Goal: Information Seeking & Learning: Learn about a topic

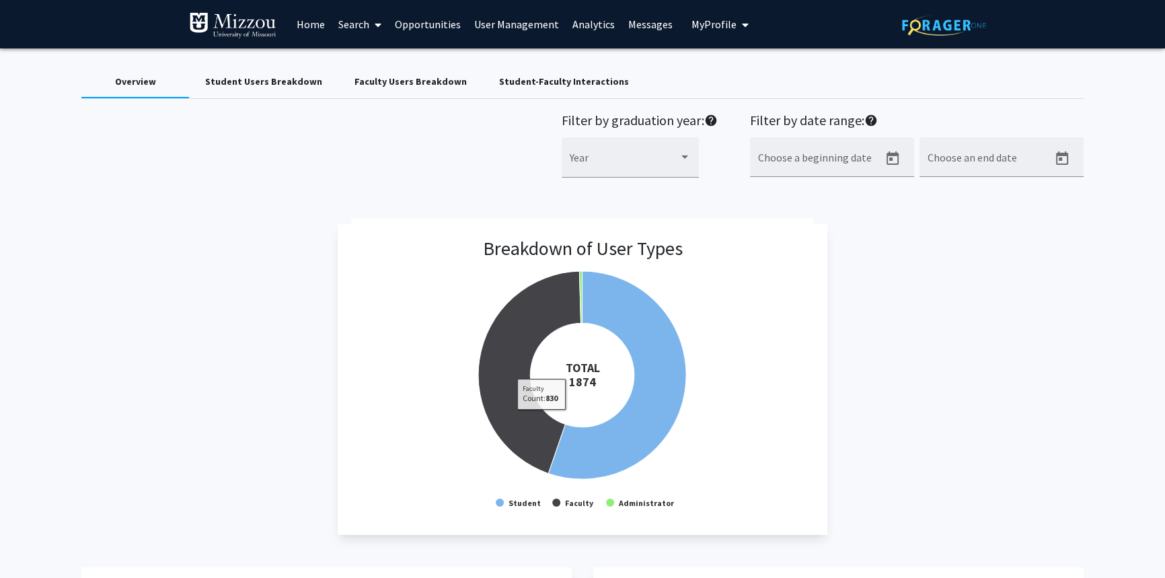
click at [237, 322] on div "Breakdown of User Types Created with Highcharts 9.3.3 TOTAL ​ 1874 Student Facu…" at bounding box center [582, 379] width 1002 height 311
click at [810, 161] on input "Choose a beginning date" at bounding box center [818, 163] width 121 height 12
click at [896, 158] on icon "Open calendar" at bounding box center [893, 157] width 12 height 13
click at [823, 291] on div "7" at bounding box center [822, 290] width 24 height 24
type input "[DATE]"
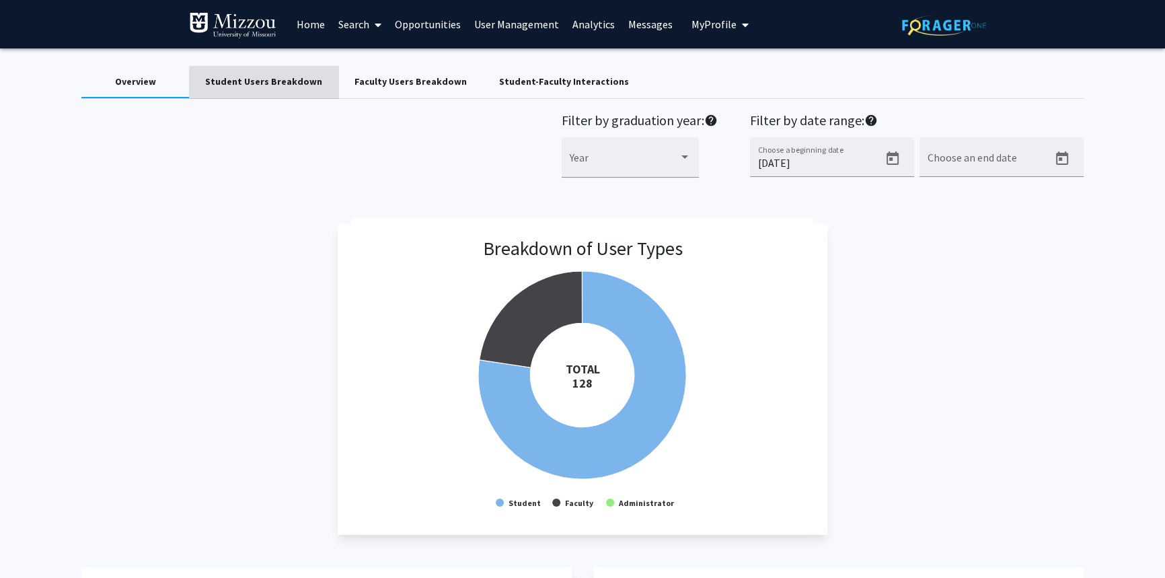
click at [274, 83] on div "Student Users Breakdown" at bounding box center [263, 82] width 117 height 14
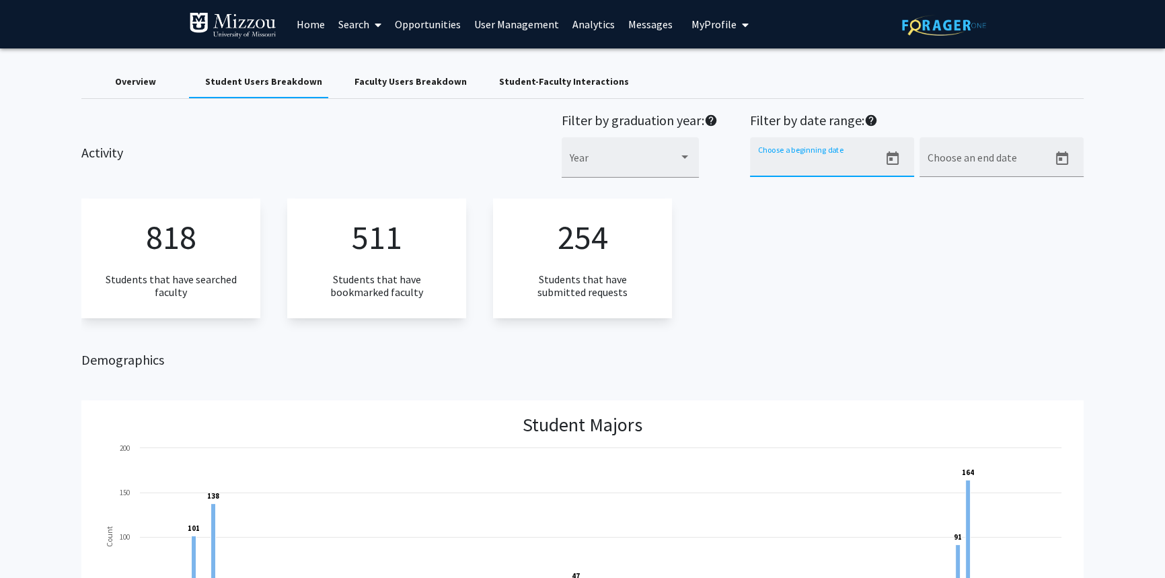
click at [865, 159] on input "Choose a beginning date" at bounding box center [818, 163] width 121 height 12
click at [891, 159] on icon "Open calendar" at bounding box center [893, 157] width 12 height 13
click at [825, 287] on div "7" at bounding box center [822, 290] width 24 height 24
type input "[DATE]"
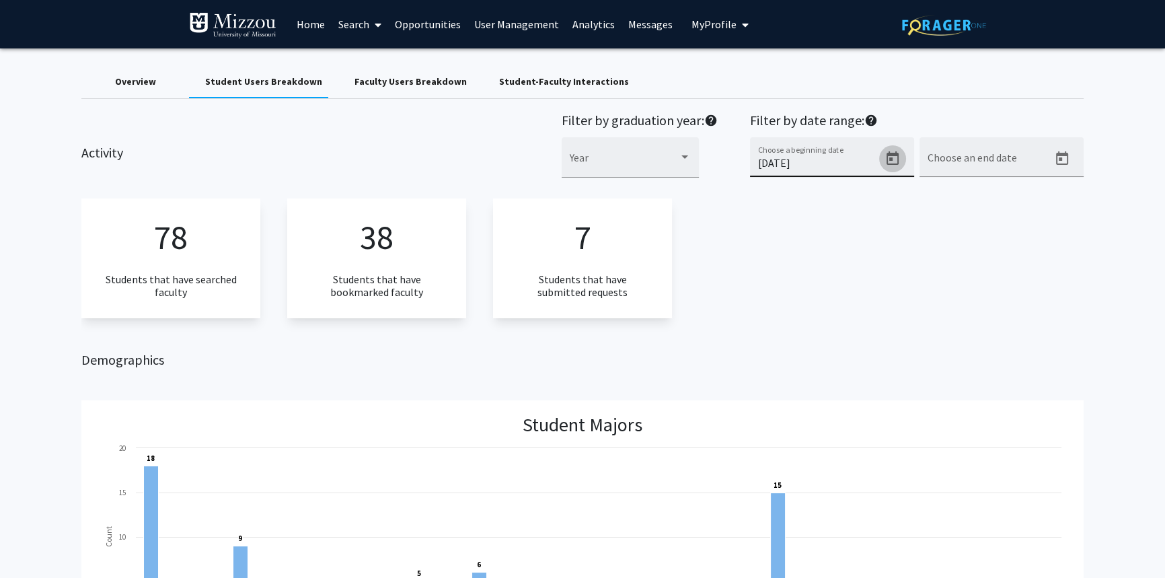
click at [894, 158] on icon "Open calendar" at bounding box center [893, 159] width 16 height 16
click at [1017, 258] on div at bounding box center [582, 289] width 1165 height 578
click at [891, 160] on icon "Open calendar" at bounding box center [893, 157] width 12 height 13
click at [849, 163] on div at bounding box center [582, 289] width 1165 height 578
click at [849, 163] on input "[DATE]" at bounding box center [818, 163] width 121 height 12
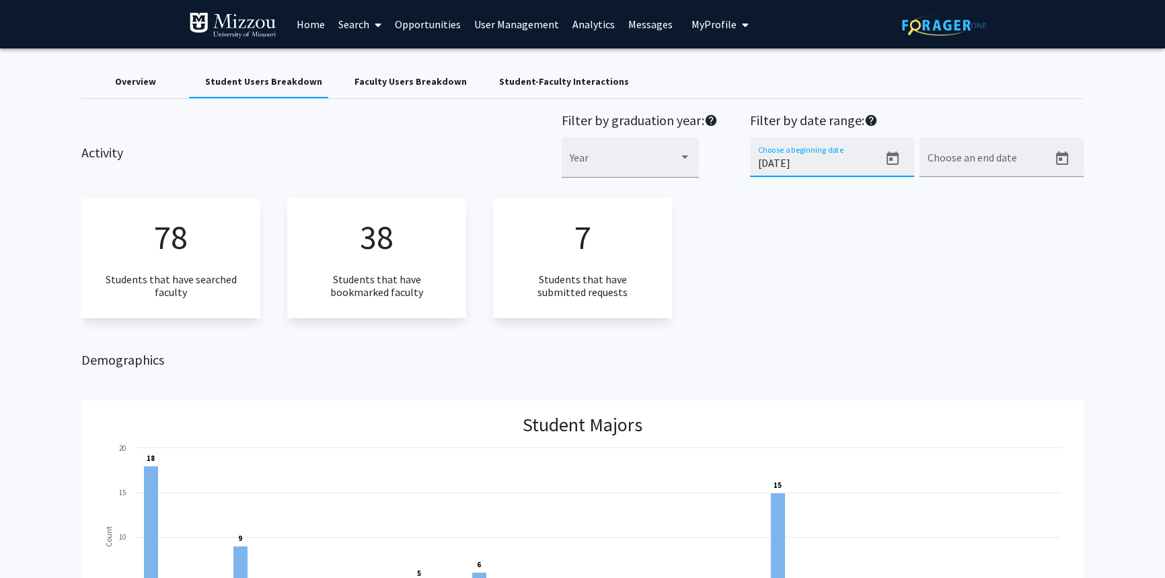
click at [823, 163] on input "[DATE]" at bounding box center [818, 163] width 121 height 12
drag, startPoint x: 823, startPoint y: 163, endPoint x: 638, endPoint y: 167, distance: 185.7
click at [638, 167] on div "Filter by graduation year: help Year Filter by date range: help [DATE] Choose a…" at bounding box center [823, 152] width 522 height 80
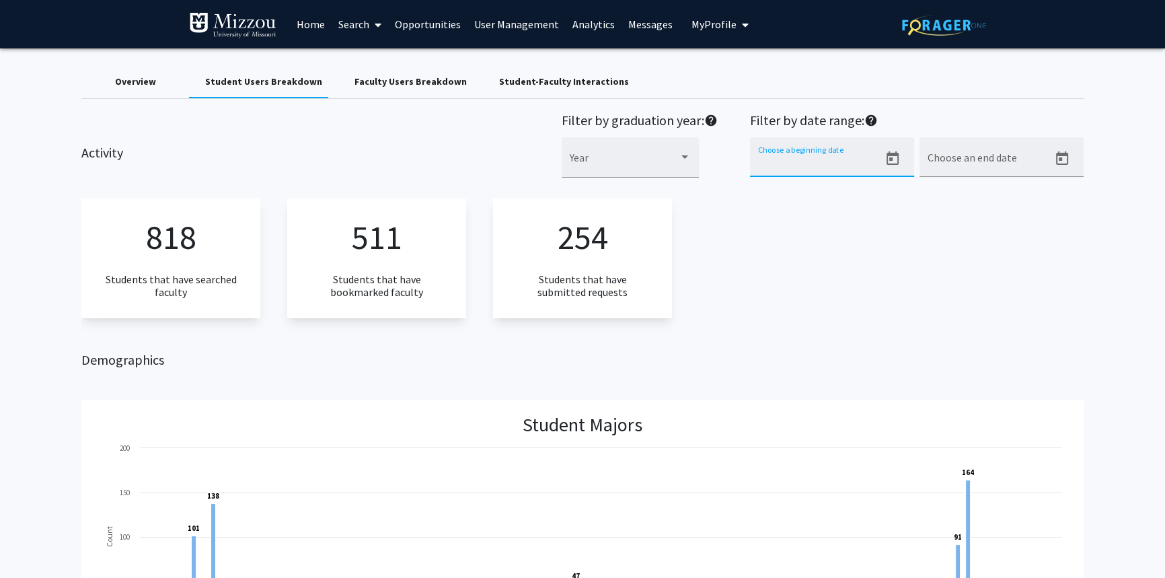
click at [751, 261] on div "818 Students that have searched faculty 511 Students that have bookmarked facul…" at bounding box center [582, 257] width 1002 height 119
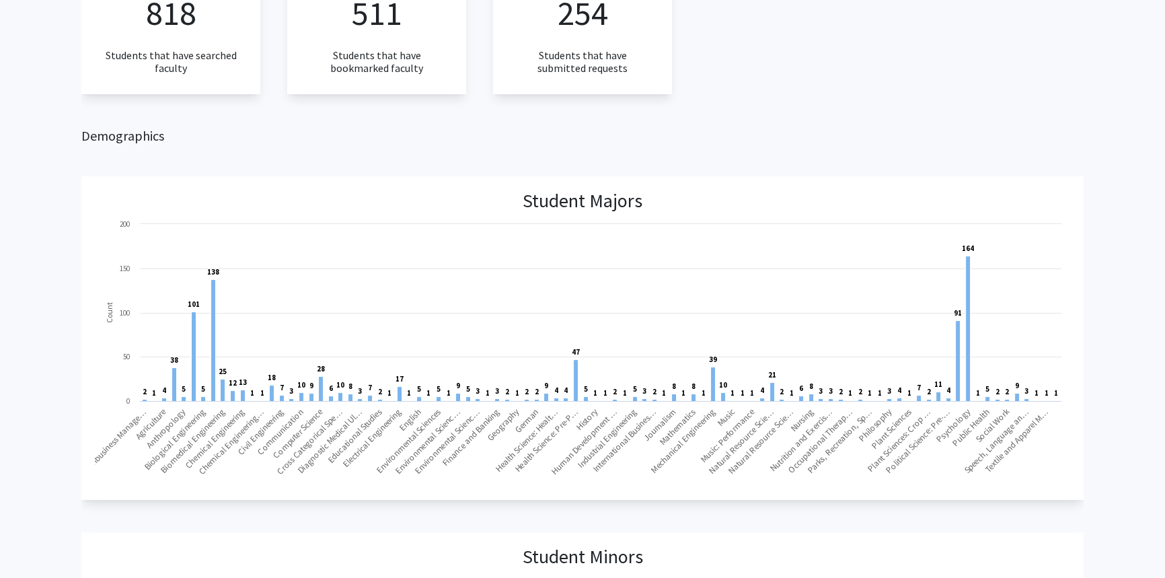
scroll to position [244, 0]
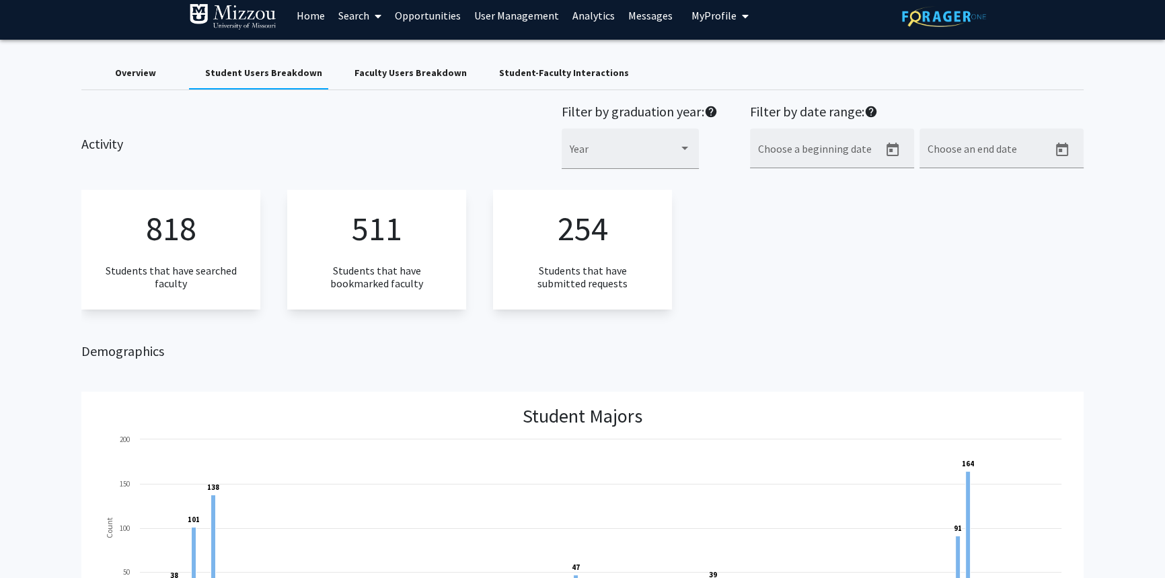
scroll to position [0, 0]
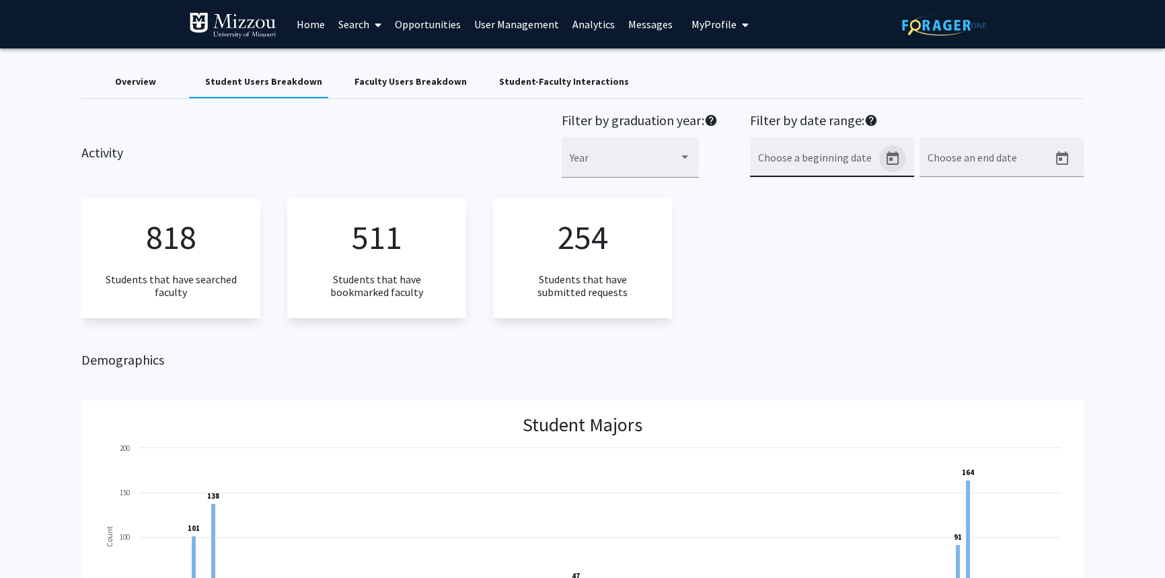
click at [893, 160] on icon "Open calendar" at bounding box center [893, 159] width 16 height 16
click at [823, 289] on div "7" at bounding box center [822, 290] width 24 height 24
type input "[DATE]"
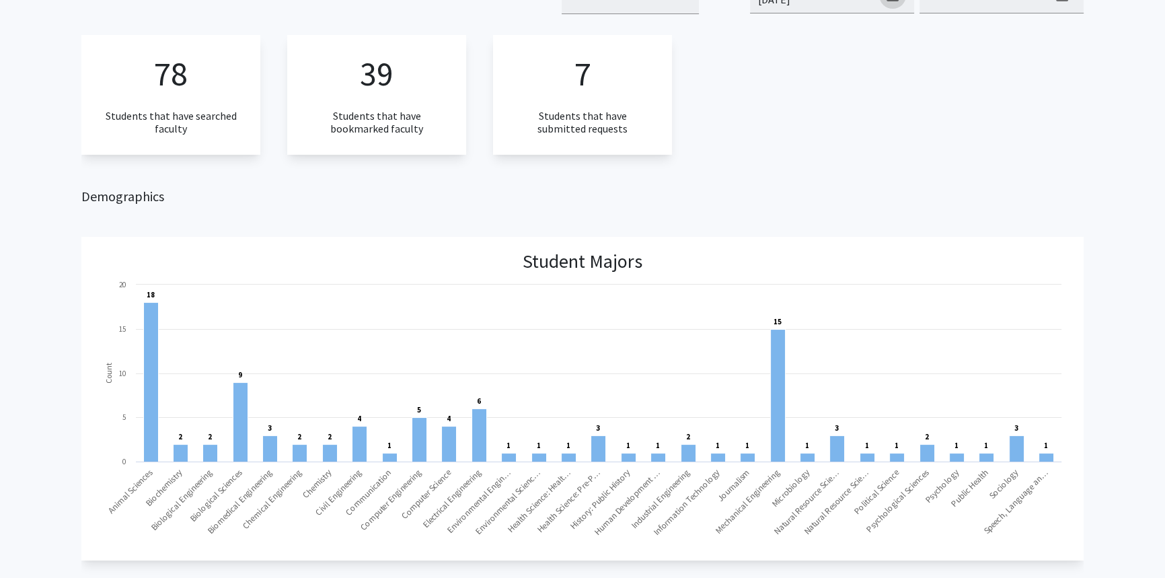
scroll to position [183, 0]
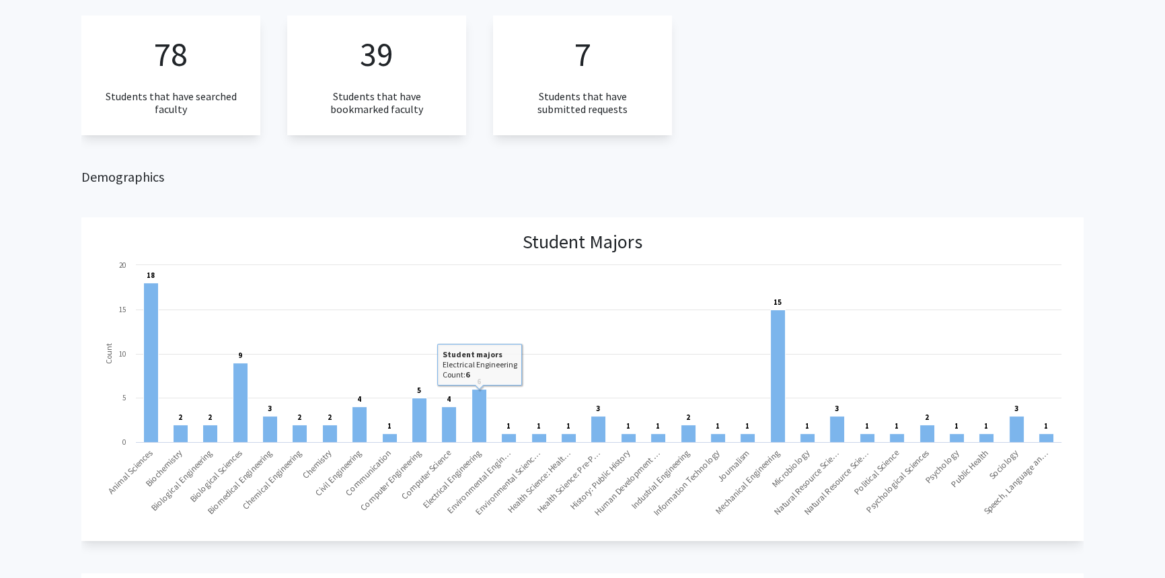
click at [717, 102] on div "78 Students that have searched faculty 39 Students that have bookmarked faculty…" at bounding box center [582, 74] width 1002 height 119
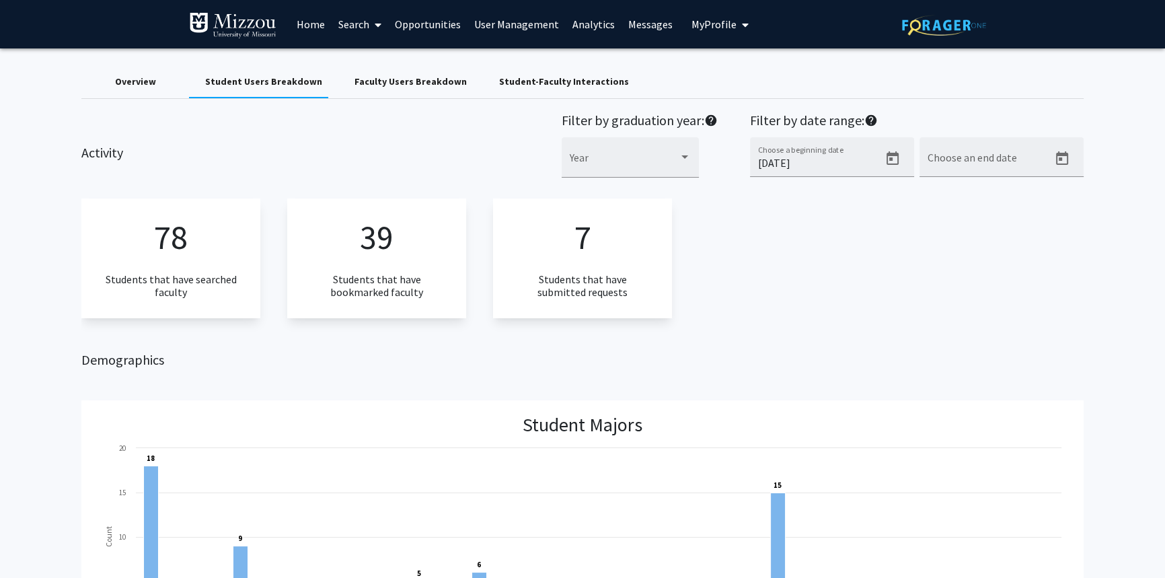
scroll to position [0, 0]
click at [706, 25] on span "My Profile" at bounding box center [714, 23] width 45 height 13
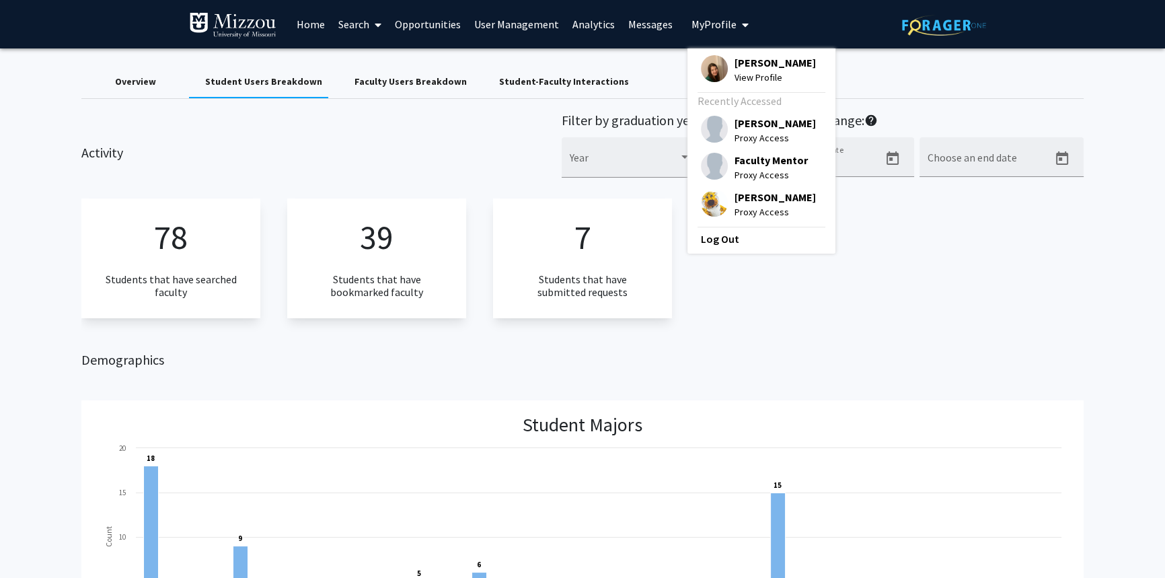
click at [735, 62] on span "[PERSON_NAME]" at bounding box center [775, 62] width 81 height 15
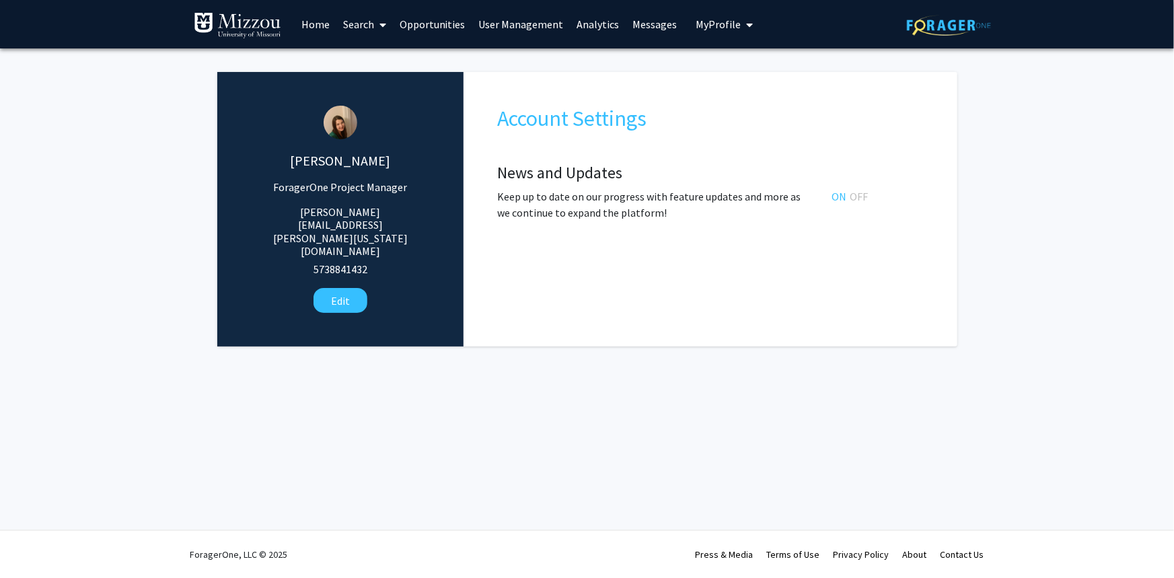
click at [114, 161] on fg-administrator "[PERSON_NAME] ForagerOne Project Manager [PERSON_NAME][EMAIL_ADDRESS][PERSON_NA…" at bounding box center [587, 212] width 1174 height 328
click at [588, 27] on link "Analytics" at bounding box center [598, 24] width 56 height 47
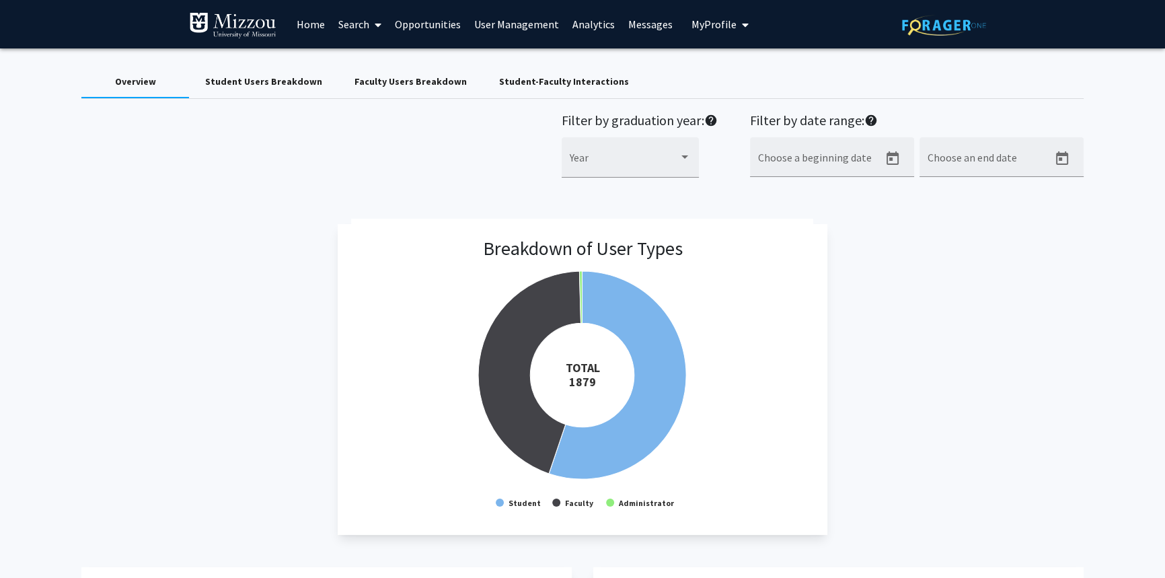
click at [581, 22] on link "Analytics" at bounding box center [594, 24] width 56 height 47
click at [585, 25] on link "Analytics" at bounding box center [594, 24] width 56 height 47
click at [443, 80] on div "Faculty Users Breakdown" at bounding box center [411, 82] width 112 height 14
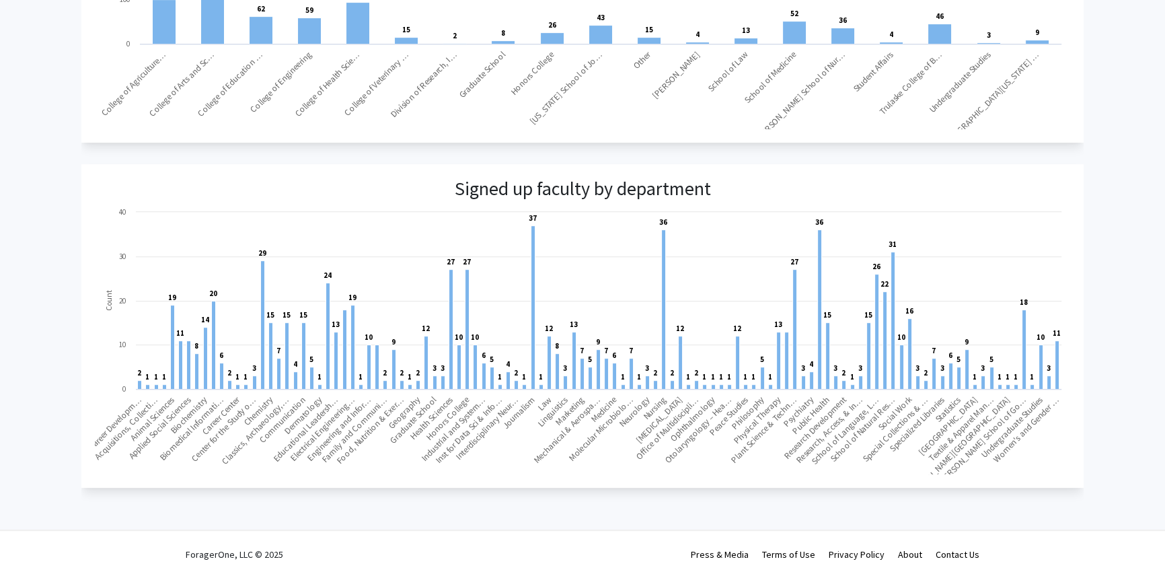
scroll to position [767, 0]
click at [786, 143] on div "Signed up faculty by division Created with Highcharts 9.3.3 Count 101 ​ 101 292…" at bounding box center [582, 152] width 1002 height 669
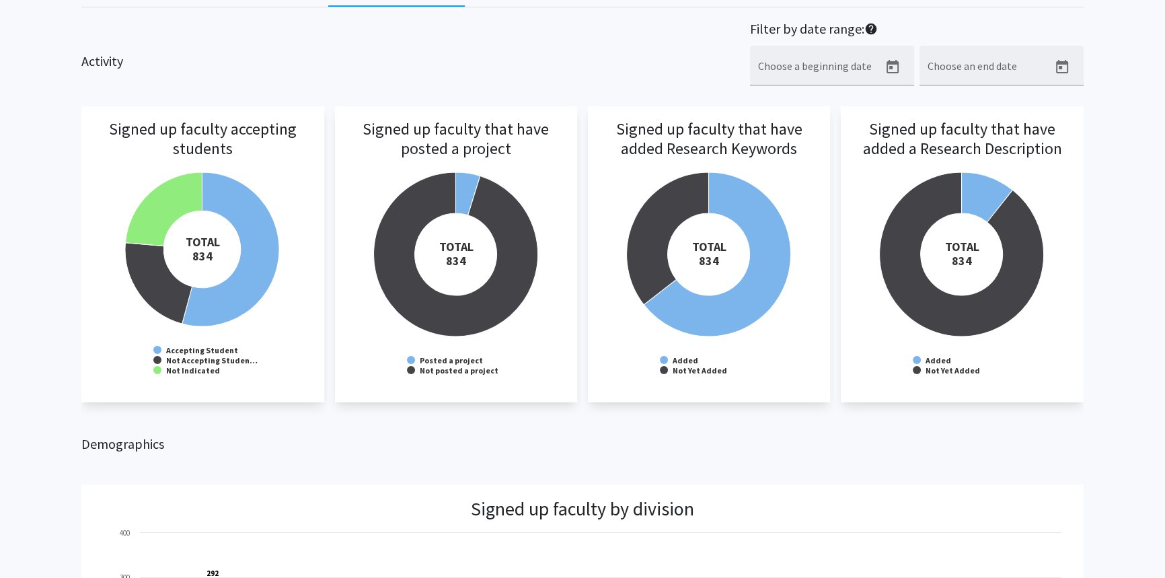
scroll to position [0, 0]
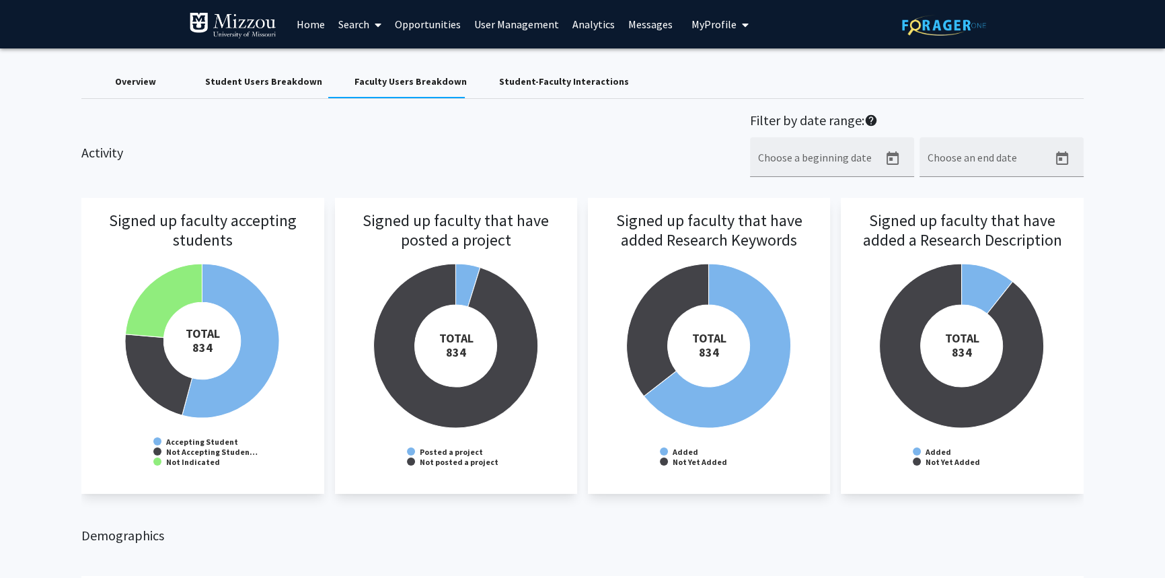
click at [687, 83] on div "Overview Student Users Breakdown Faculty Users Breakdown Student-Faculty Intera…" at bounding box center [582, 82] width 1002 height 32
click at [165, 143] on div "Activity Filter by date range: help Choose a beginning date Choose an end date" at bounding box center [582, 151] width 1022 height 79
click at [362, 83] on div "Faculty Users Breakdown" at bounding box center [411, 82] width 112 height 14
click at [685, 73] on div "Overview Student Users Breakdown Faculty Users Breakdown Student-Faculty Intera…" at bounding box center [582, 82] width 1002 height 32
click at [231, 82] on div "Student Users Breakdown" at bounding box center [263, 82] width 117 height 14
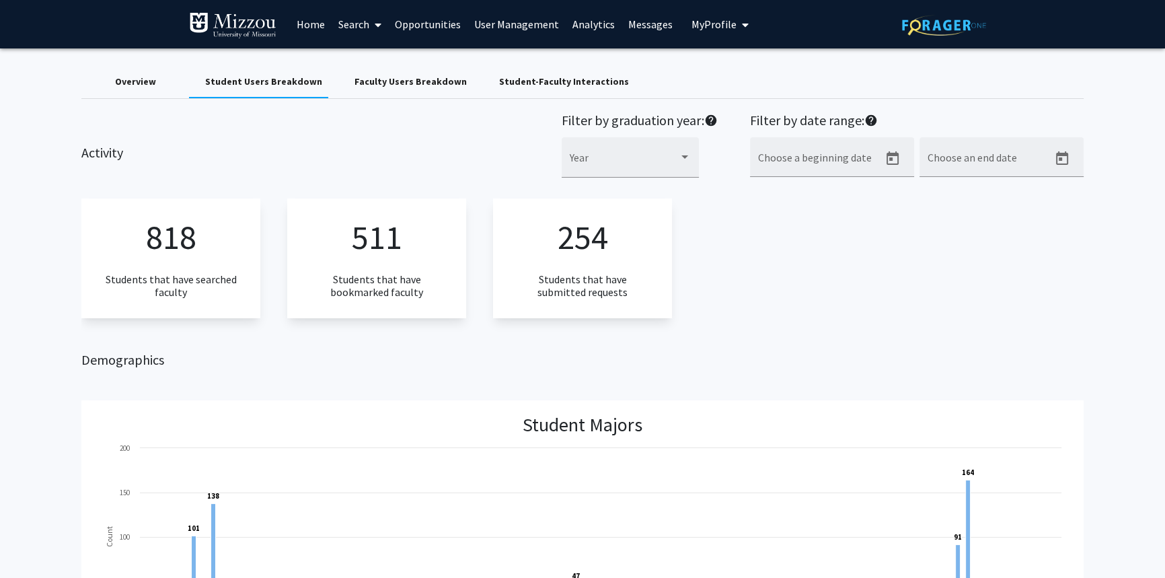
click at [136, 83] on div "Overview" at bounding box center [135, 82] width 41 height 14
